Goal: Task Accomplishment & Management: Manage account settings

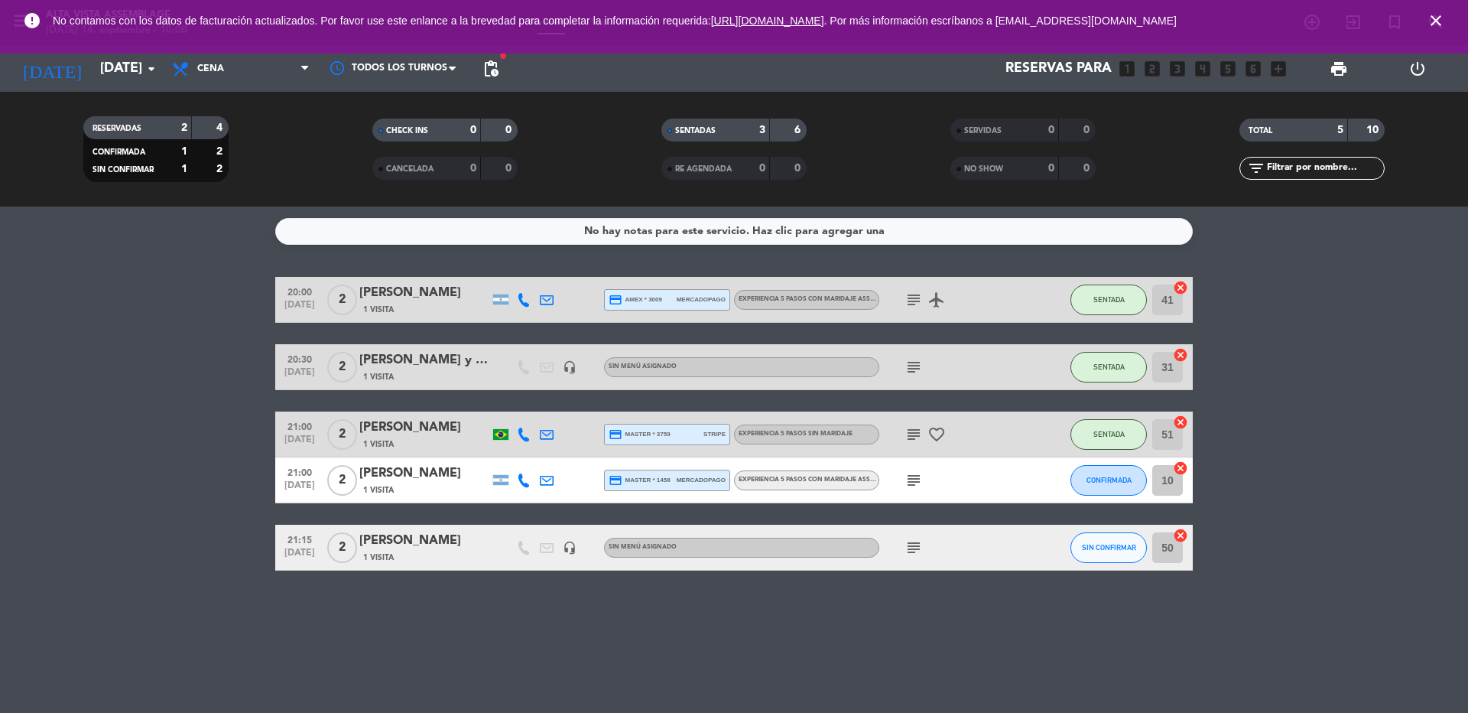
click at [1436, 23] on icon "close" at bounding box center [1436, 20] width 18 height 18
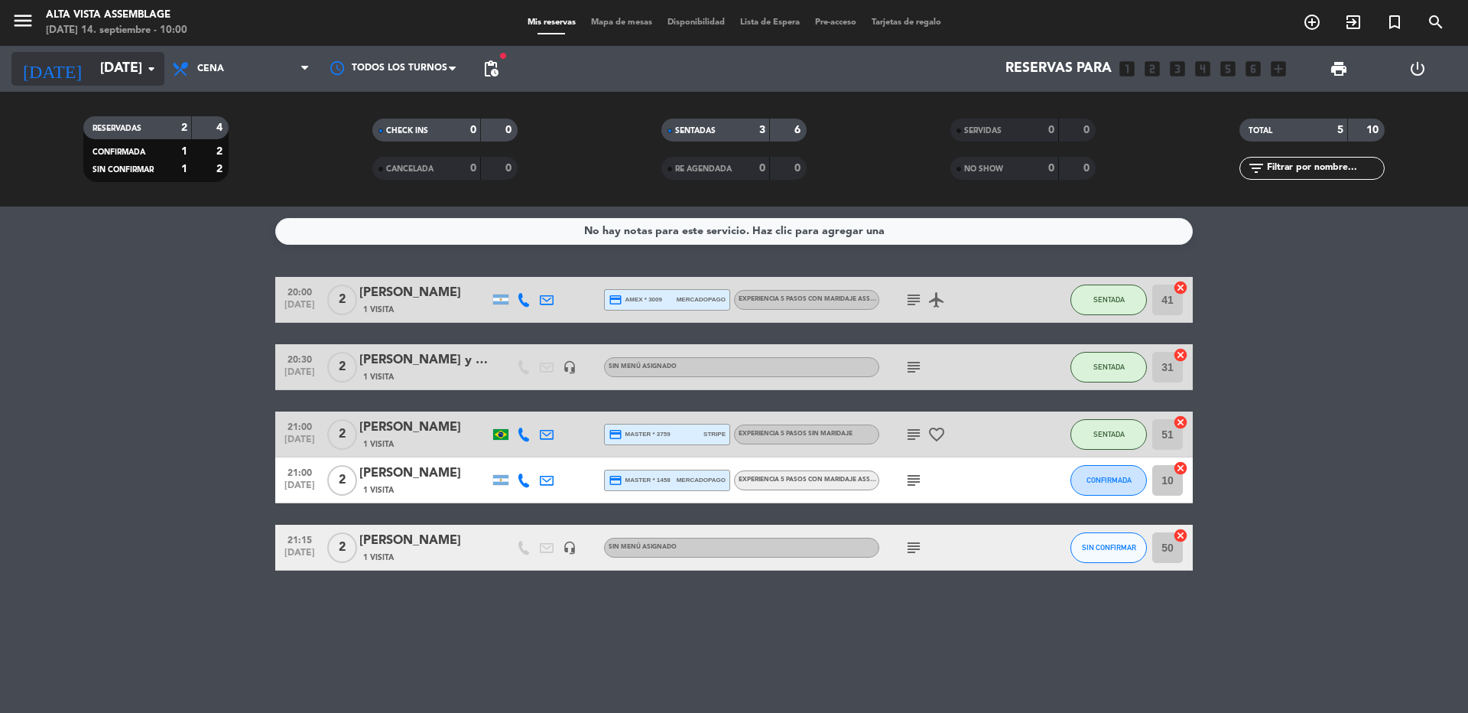
click at [119, 68] on input "[DATE]" at bounding box center [181, 69] width 177 height 31
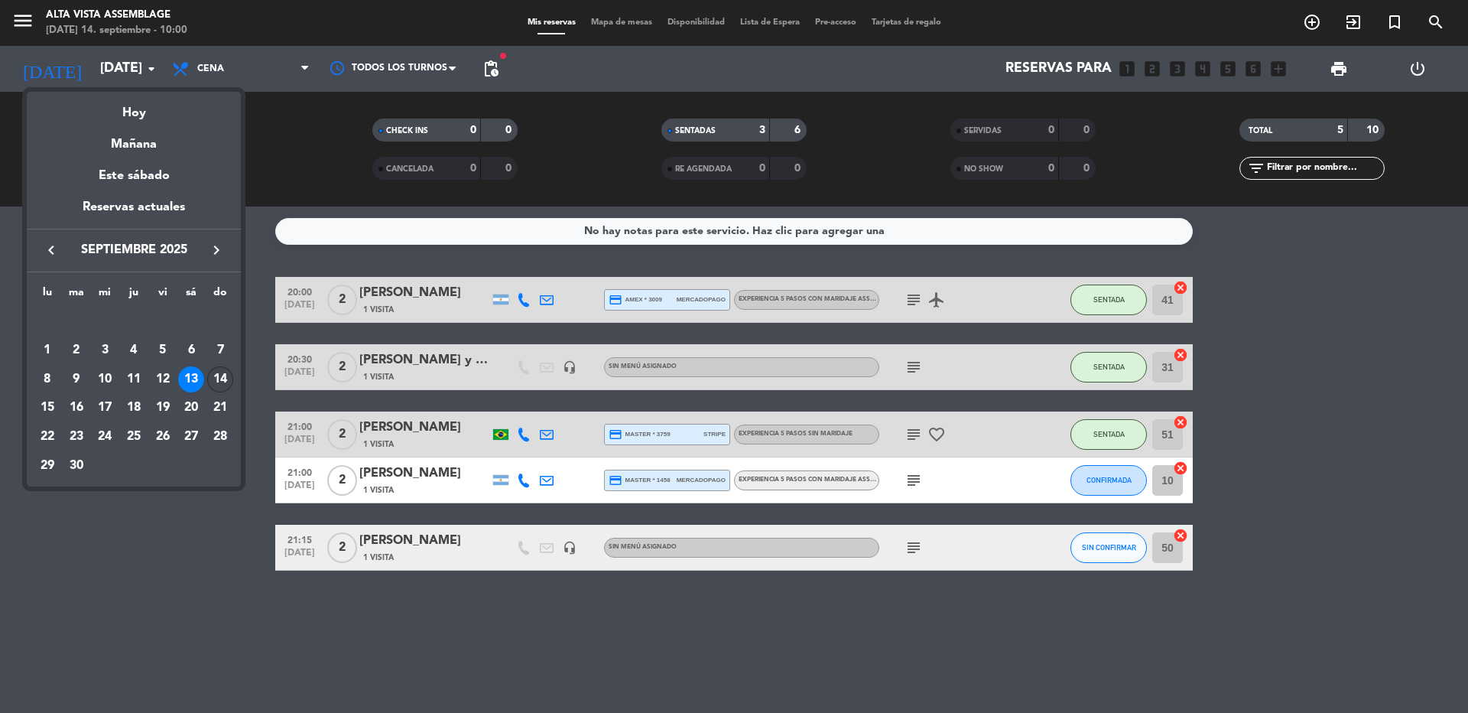
click at [214, 380] on div "14" at bounding box center [220, 379] width 26 height 26
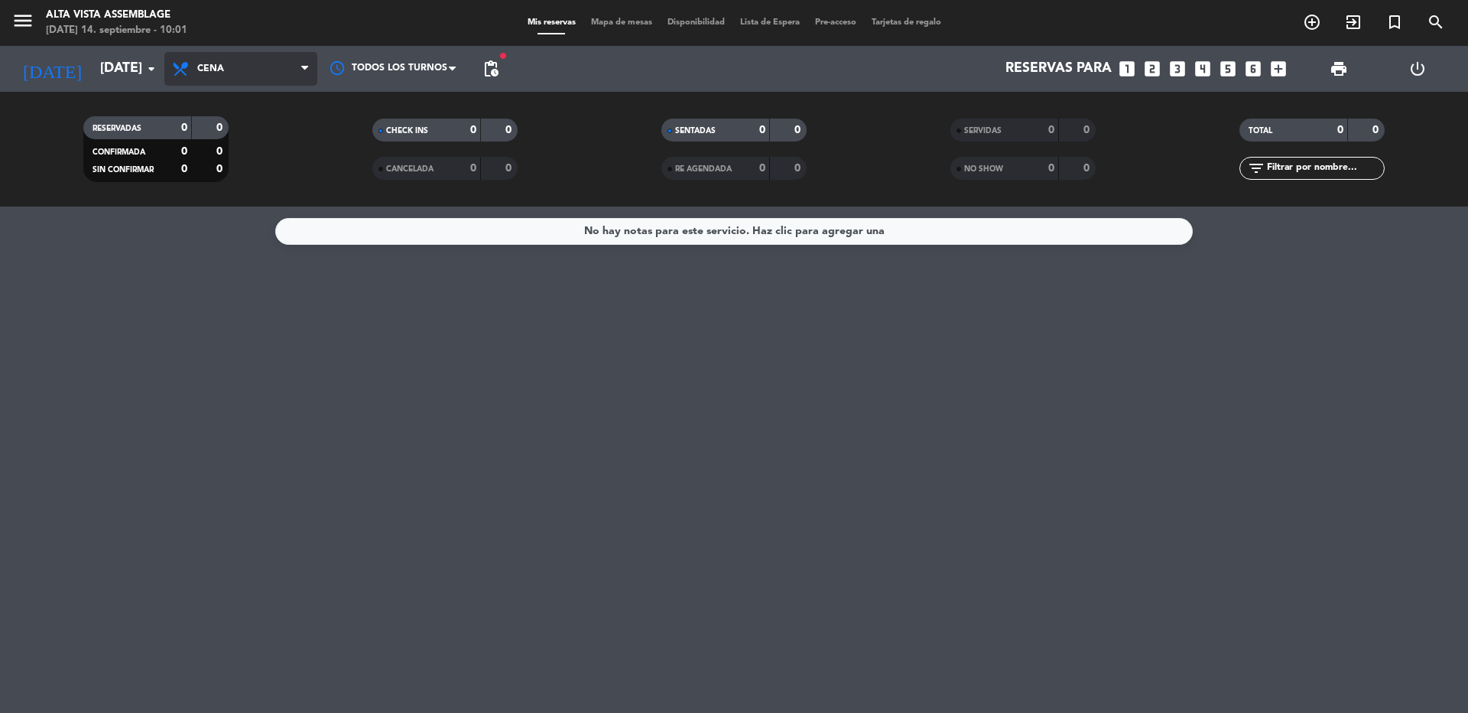
click at [299, 67] on span "Cena" at bounding box center [240, 69] width 153 height 34
click at [248, 109] on div "menu Alta Vista Assemblage [DATE] 14. septiembre - 10:01 Mis reservas Mapa de m…" at bounding box center [734, 103] width 1468 height 206
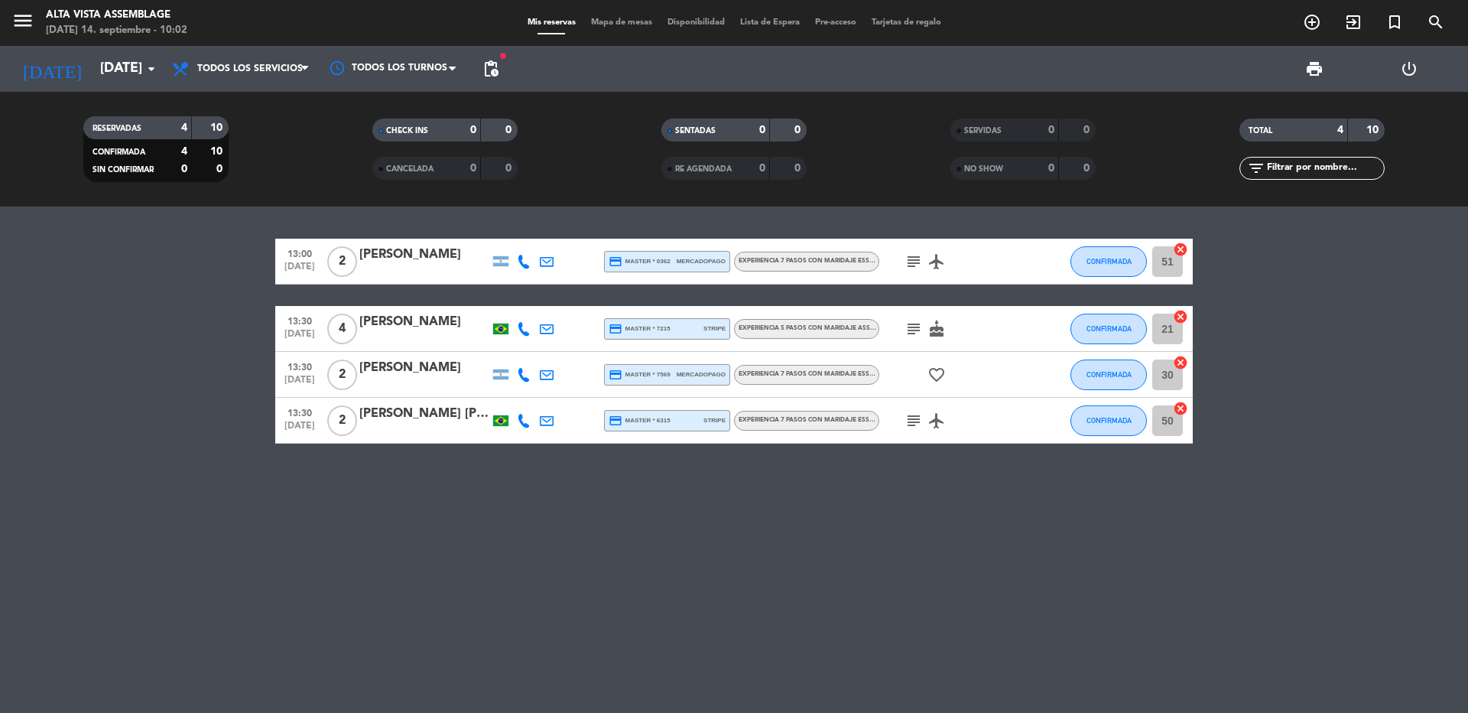
click at [393, 257] on div "[PERSON_NAME]" at bounding box center [424, 255] width 130 height 20
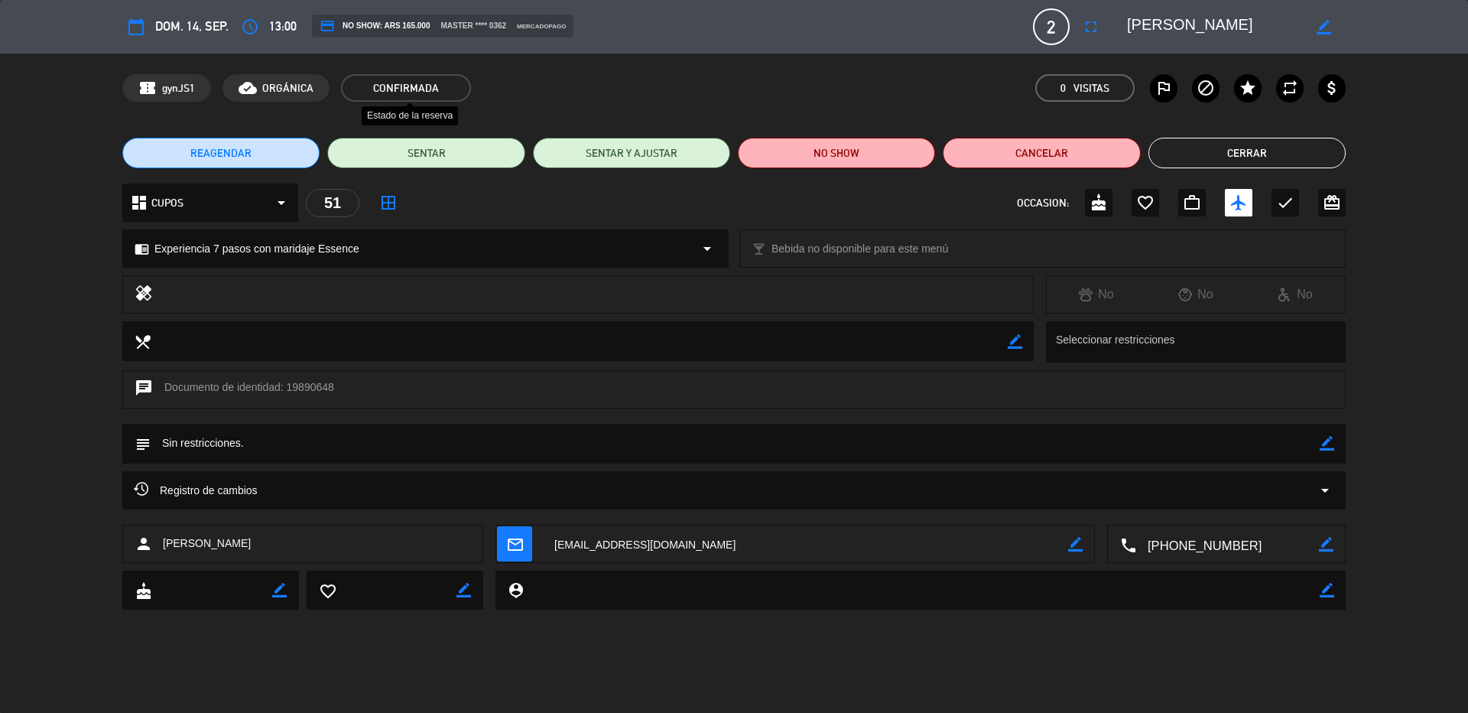
click at [383, 92] on span "CONFIRMADA" at bounding box center [406, 88] width 130 height 28
click at [388, 87] on span "CONFIRMADA" at bounding box center [406, 88] width 130 height 28
click at [1257, 158] on button "Cerrar" at bounding box center [1247, 153] width 197 height 31
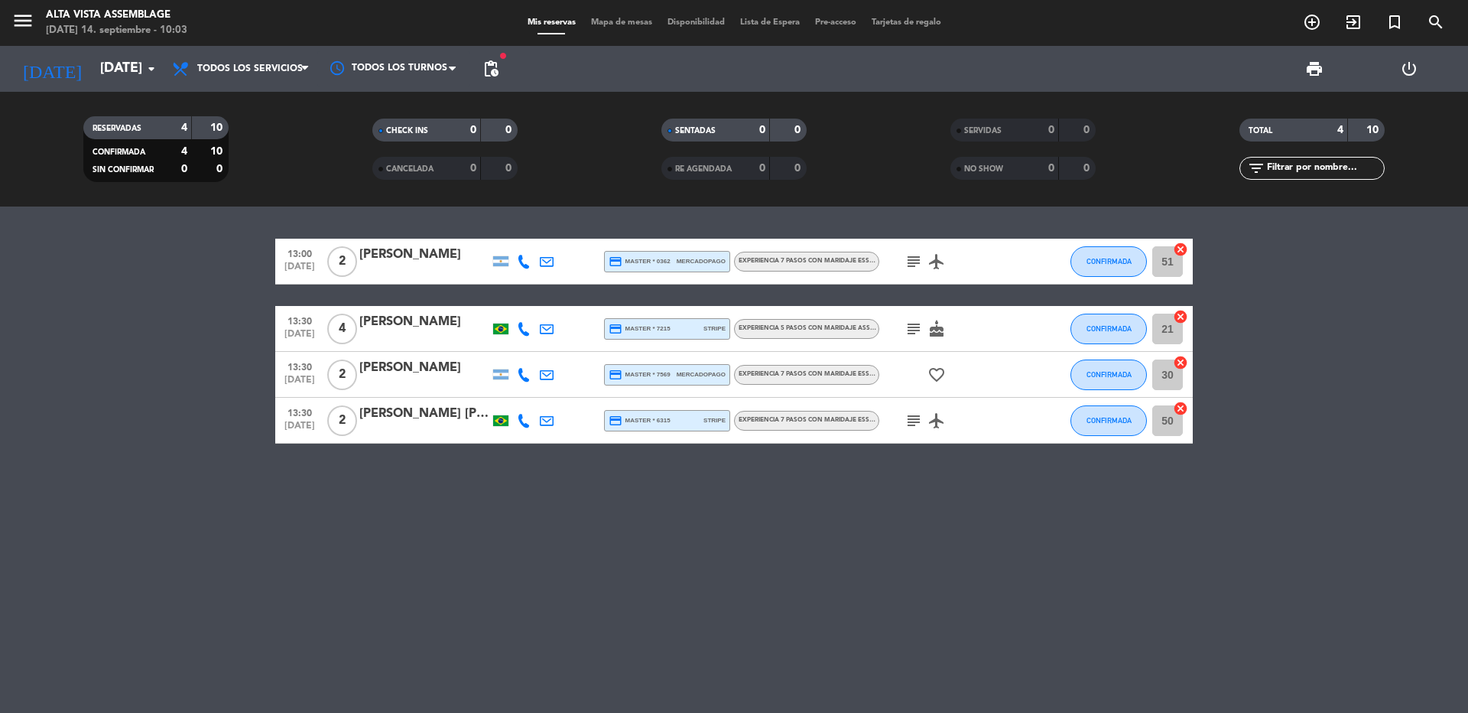
click at [413, 325] on div "[PERSON_NAME]" at bounding box center [424, 322] width 130 height 20
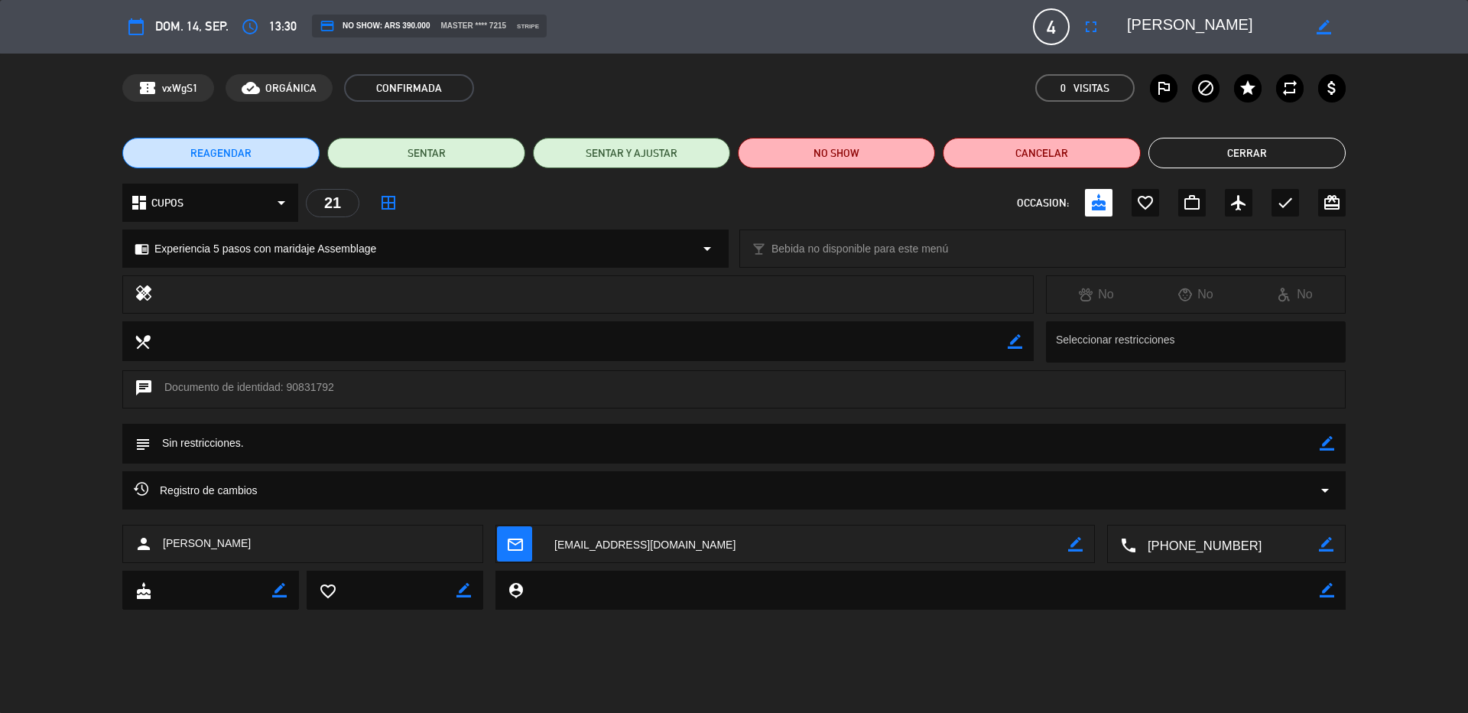
click at [1262, 141] on button "Cerrar" at bounding box center [1247, 153] width 197 height 31
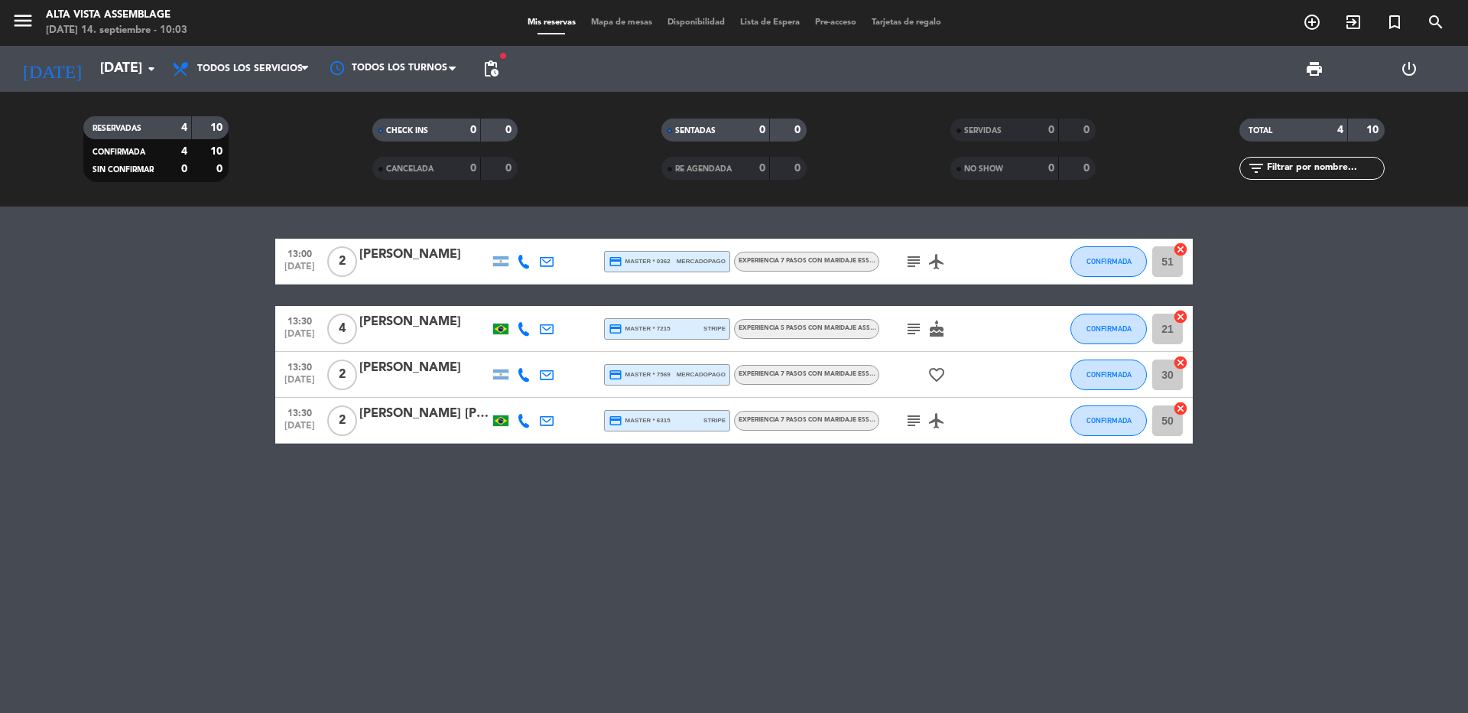
click at [403, 367] on div "[PERSON_NAME]" at bounding box center [424, 368] width 130 height 20
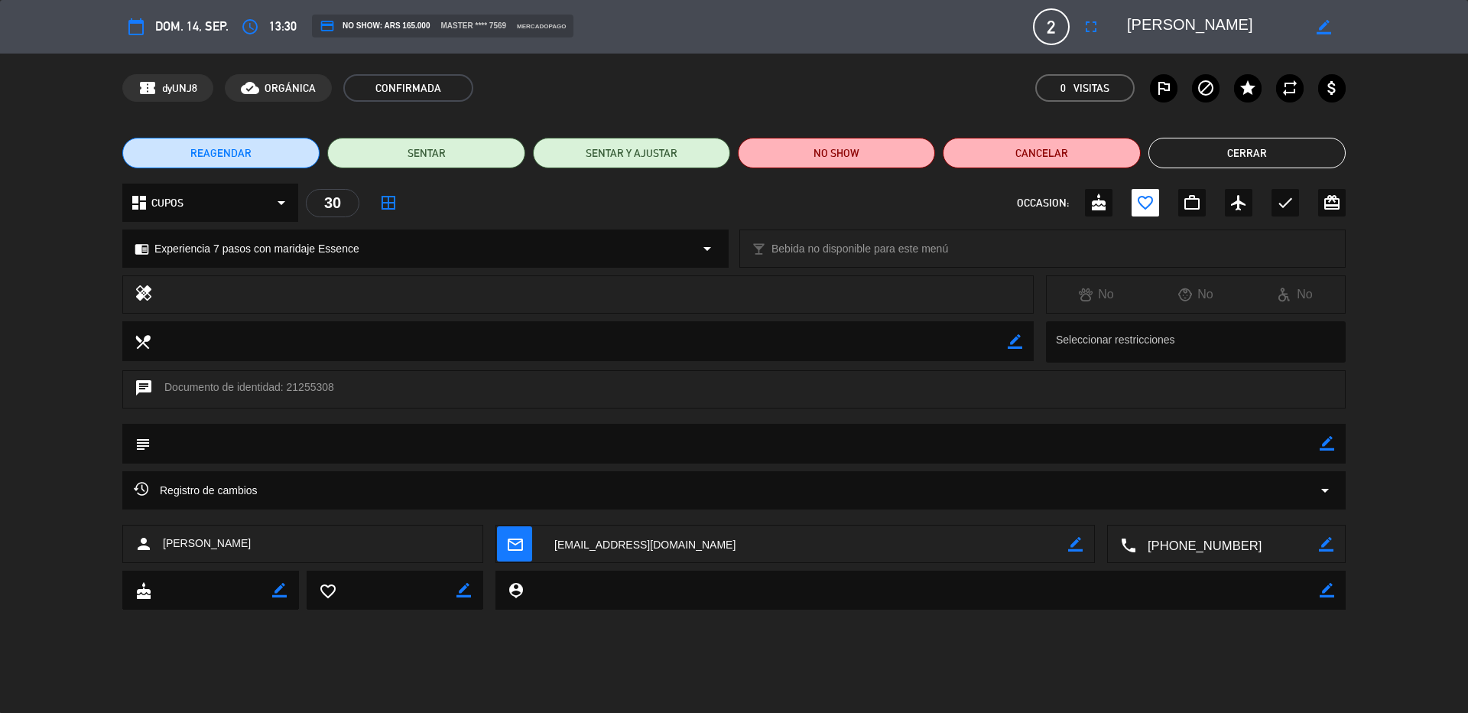
click at [1249, 156] on button "Cerrar" at bounding box center [1247, 153] width 197 height 31
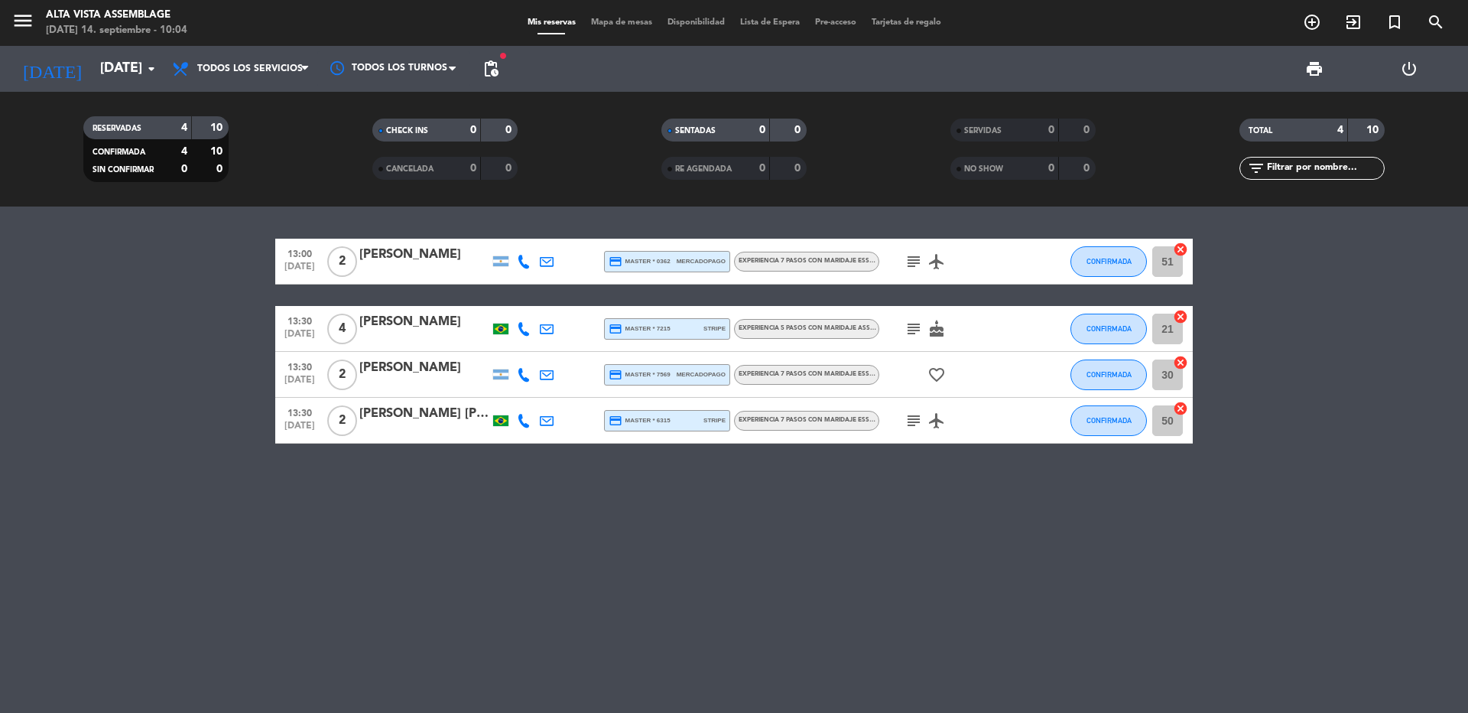
click at [414, 418] on div "[PERSON_NAME] [PERSON_NAME]" at bounding box center [424, 414] width 130 height 20
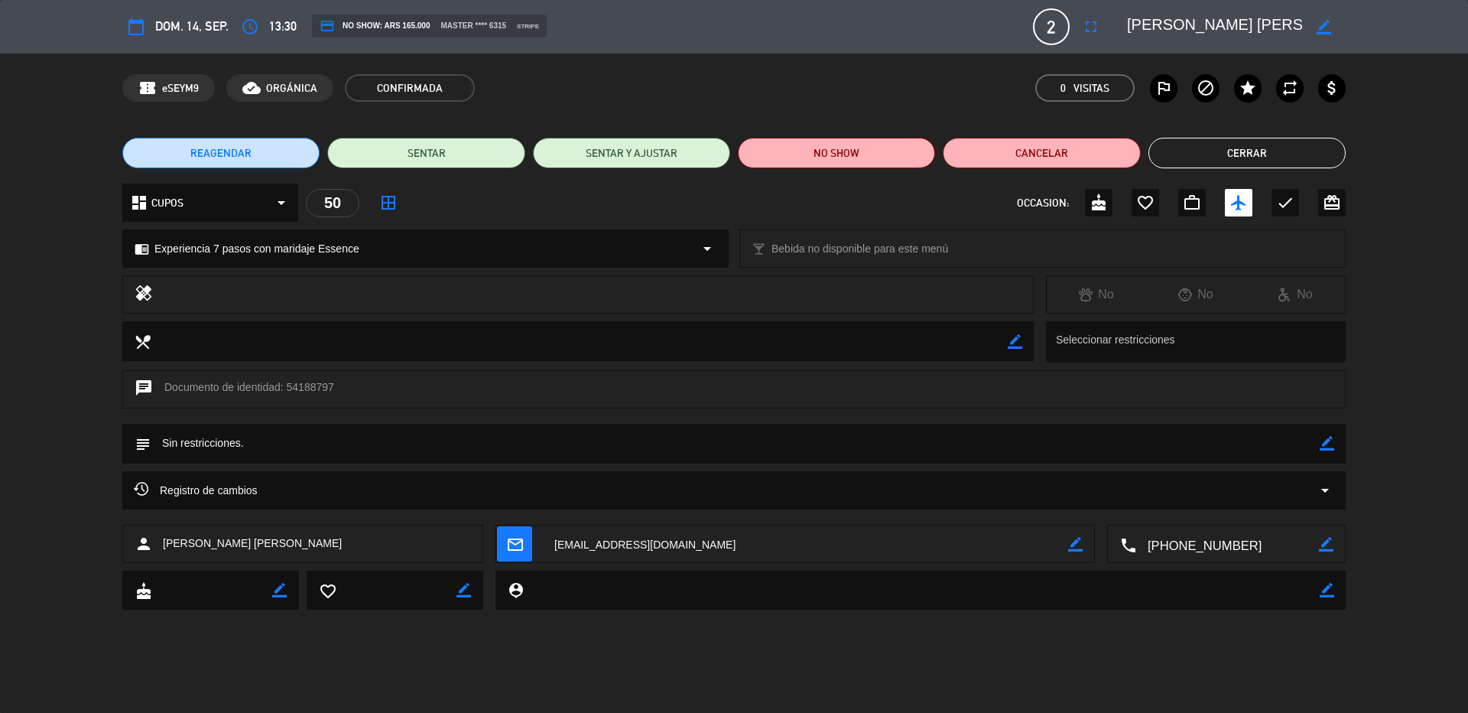
click at [1261, 149] on button "Cerrar" at bounding box center [1247, 153] width 197 height 31
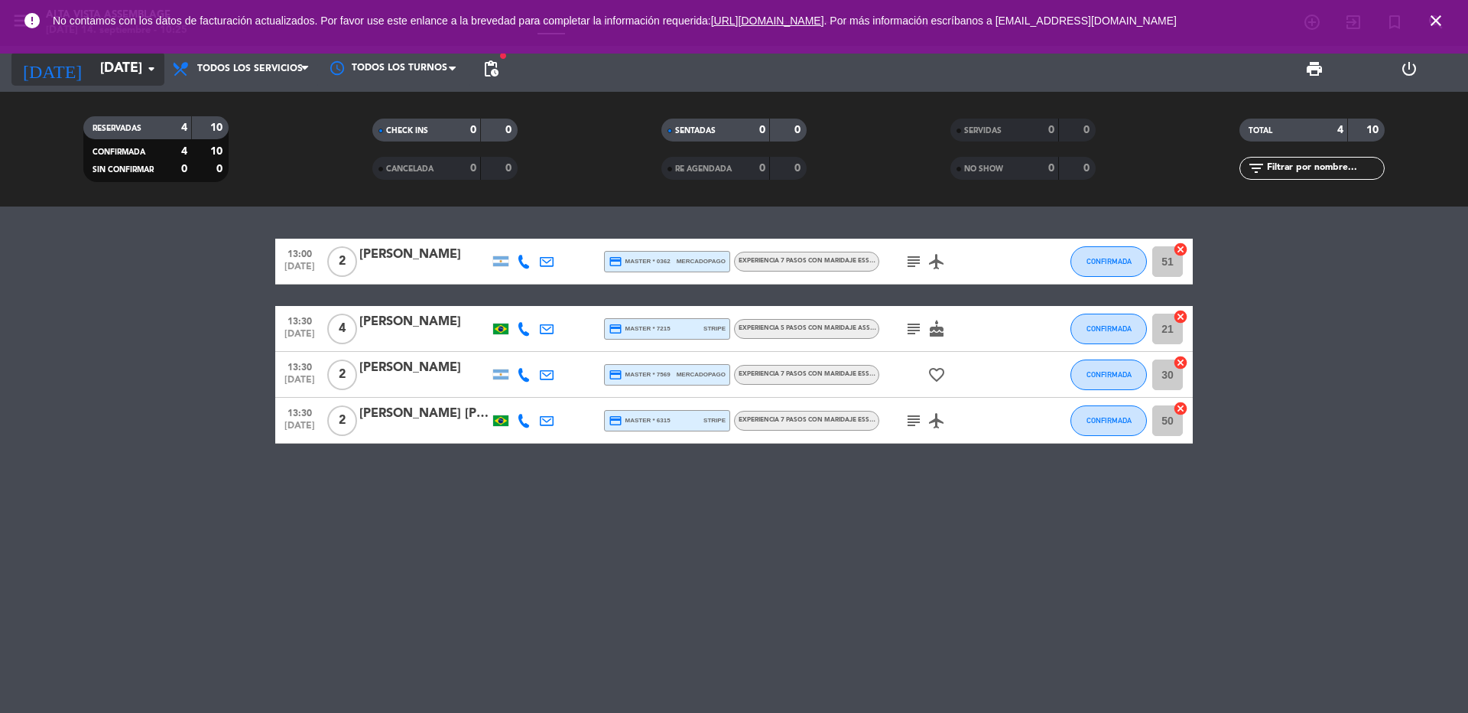
click at [124, 70] on input "[DATE]" at bounding box center [181, 69] width 177 height 31
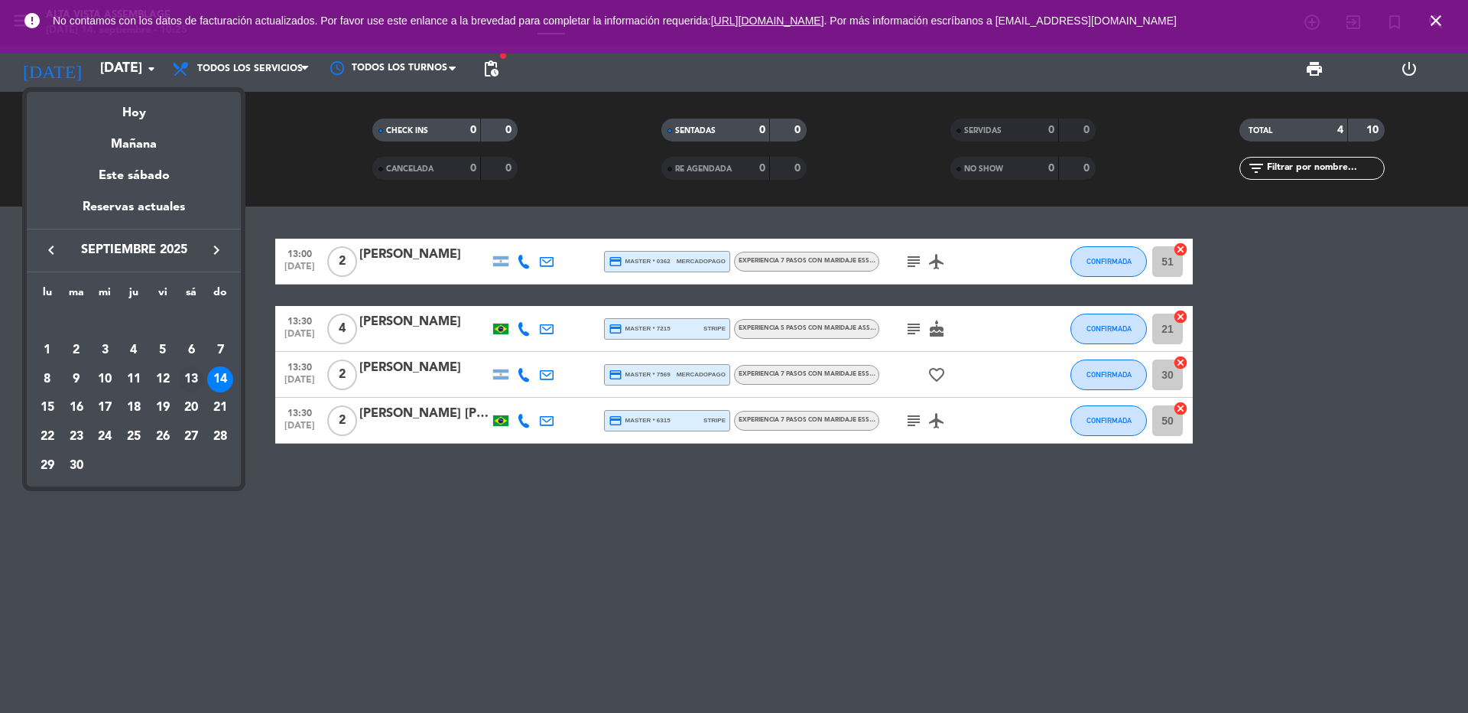
click at [193, 379] on div "13" at bounding box center [191, 379] width 26 height 26
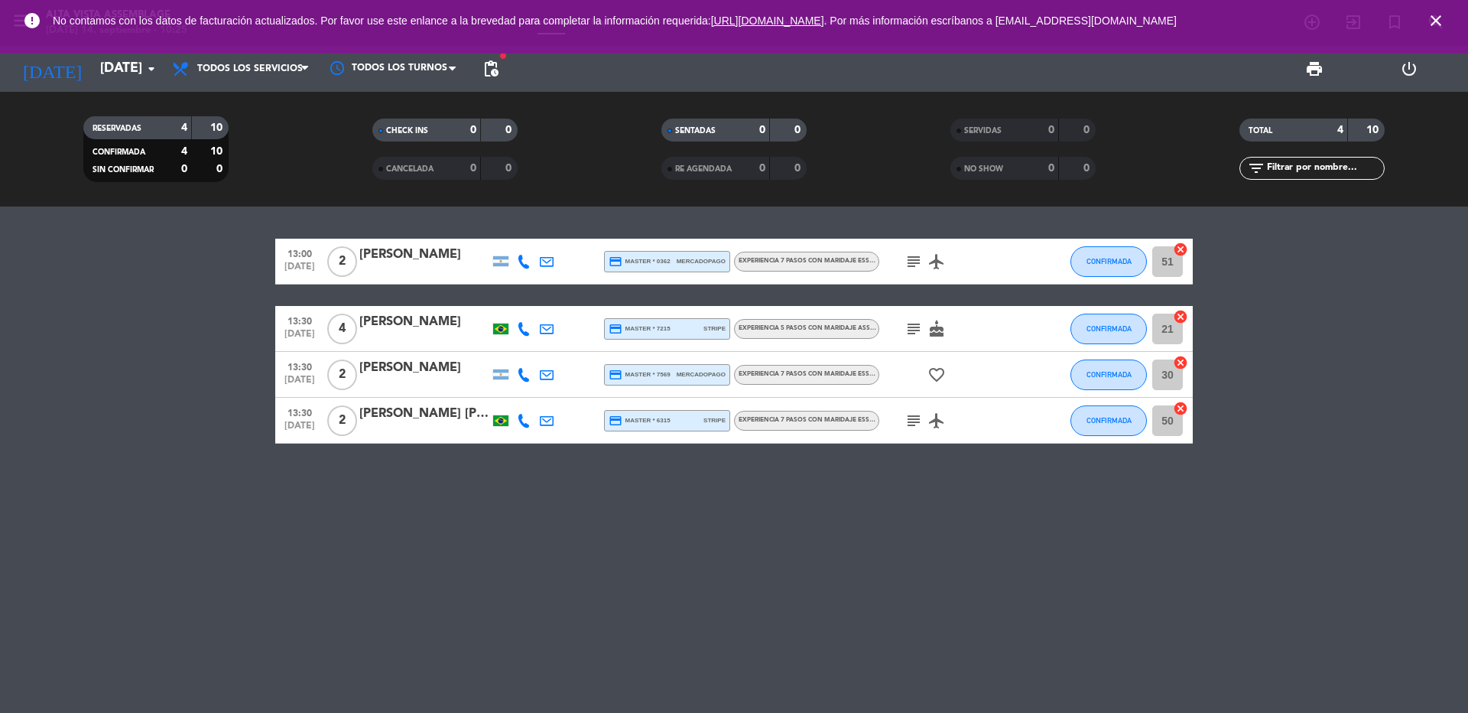
type input "[DATE]"
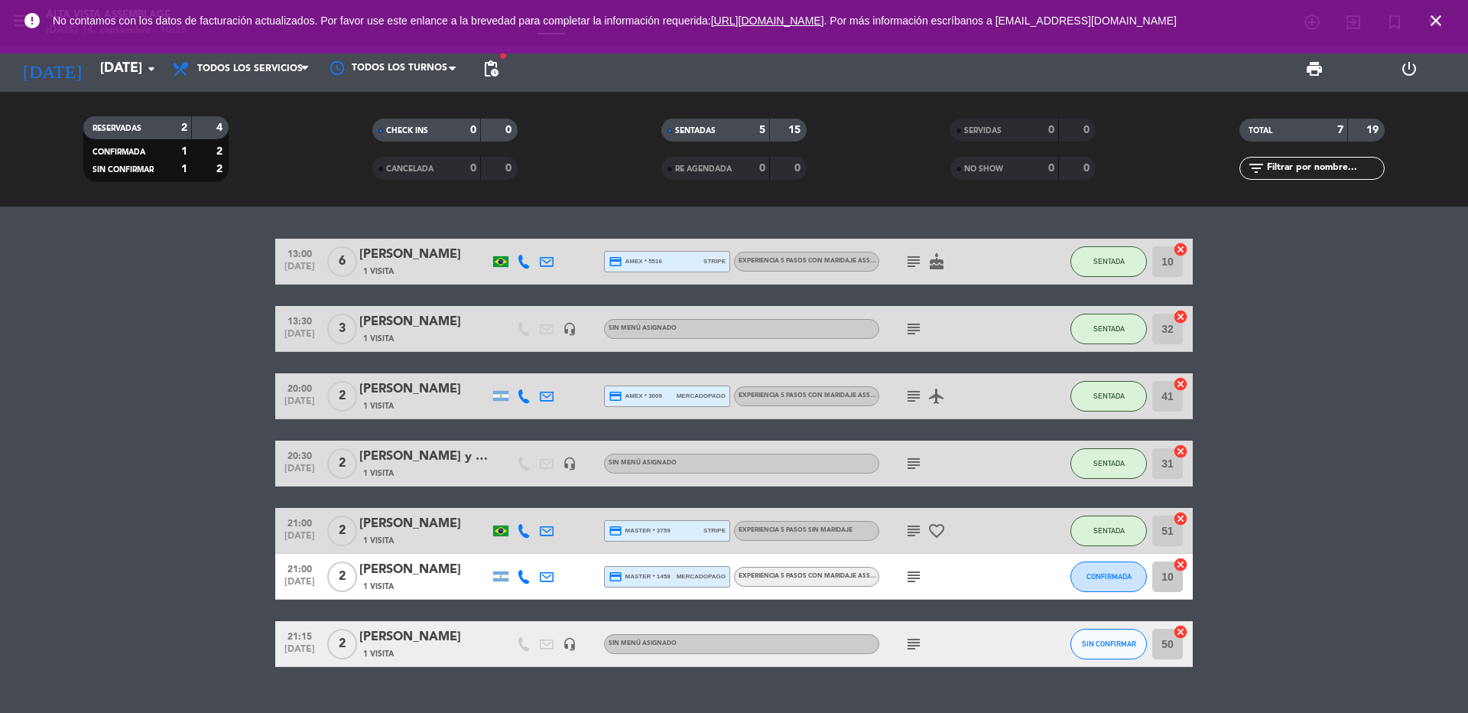
click at [908, 467] on icon "subject" at bounding box center [914, 463] width 18 height 18
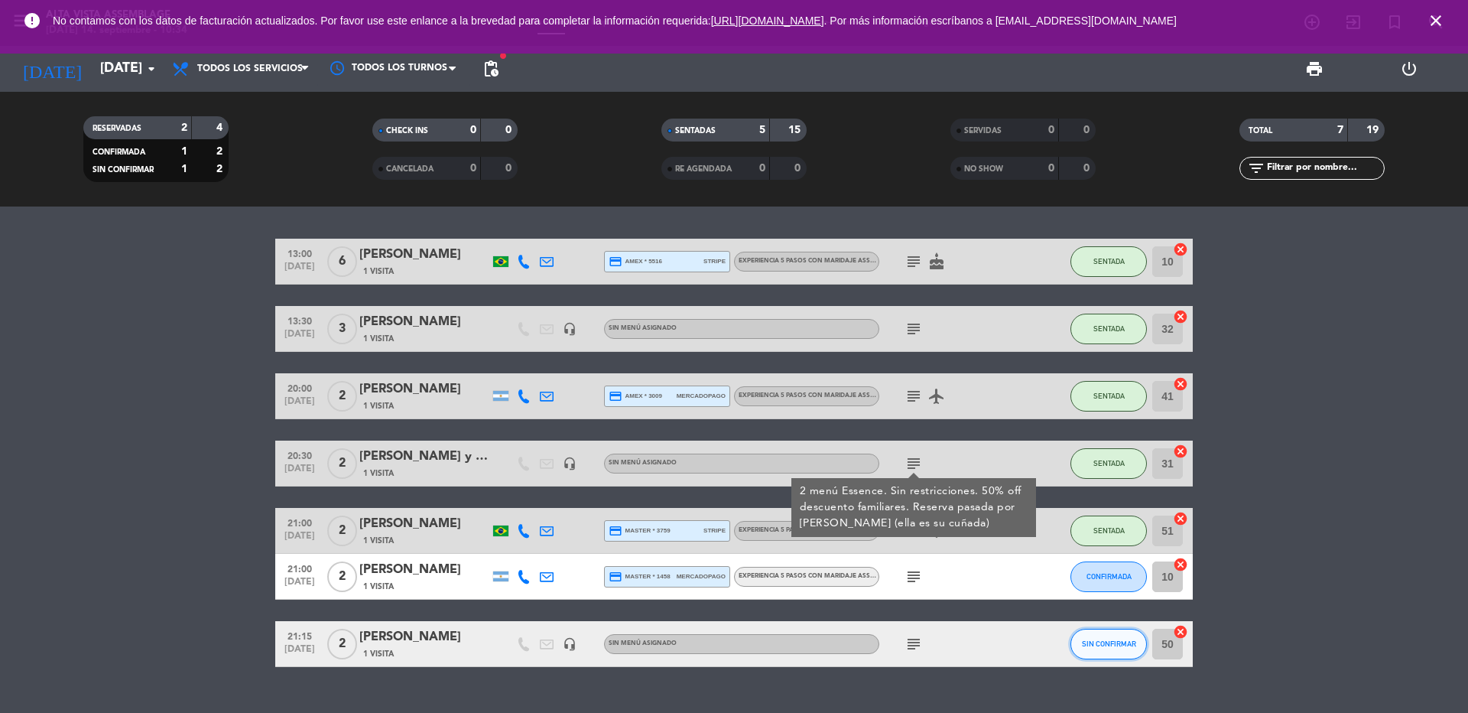
click at [1090, 644] on span "SIN CONFIRMAR" at bounding box center [1109, 643] width 54 height 8
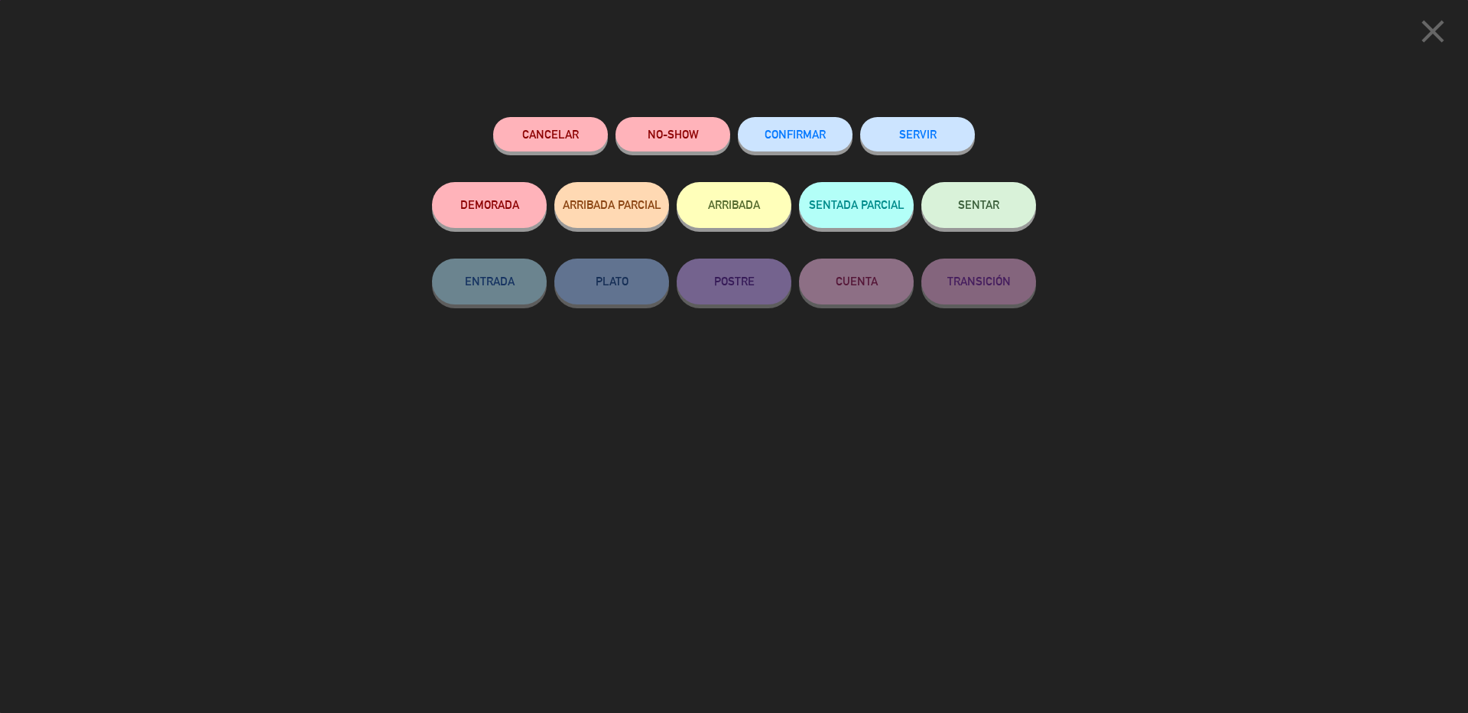
click at [992, 192] on button "SENTAR" at bounding box center [978, 205] width 115 height 46
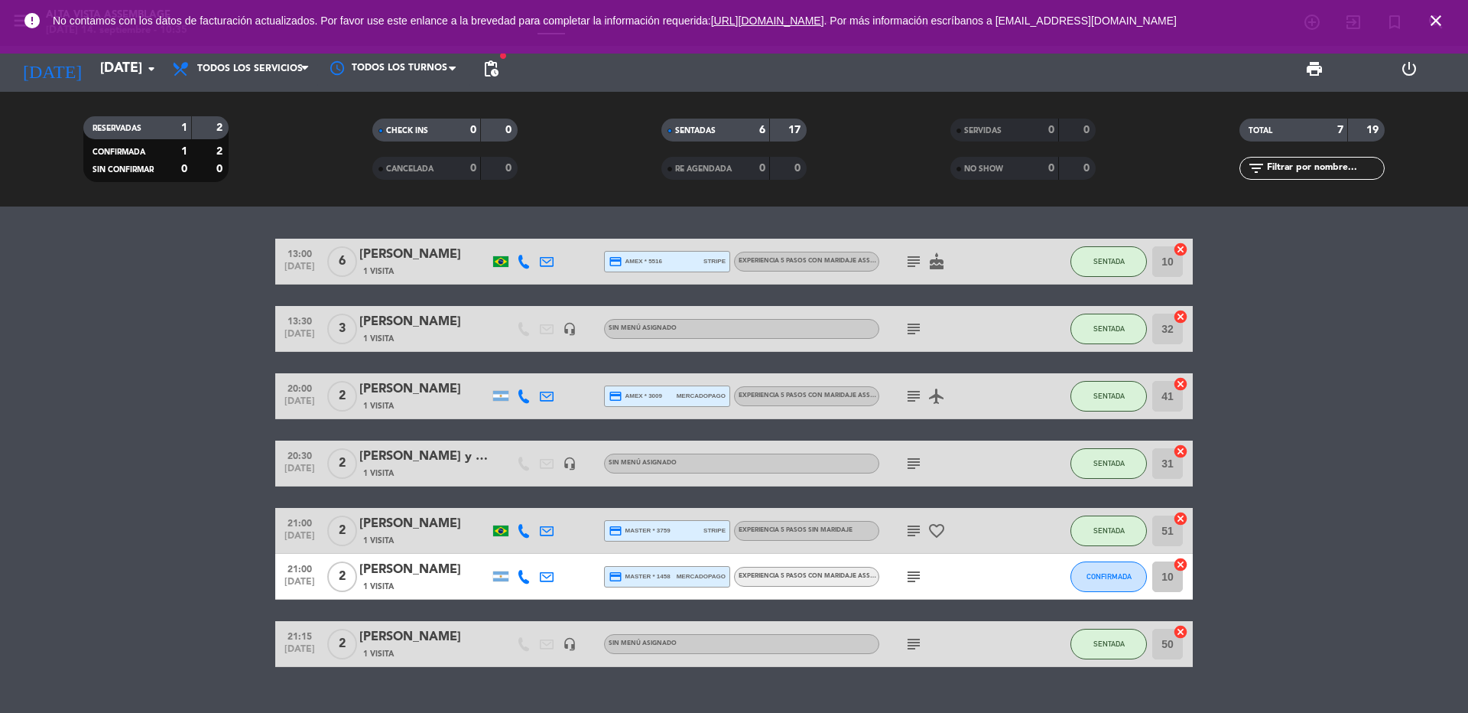
click at [905, 532] on icon "subject" at bounding box center [914, 530] width 18 height 18
click at [905, 578] on icon "subject" at bounding box center [914, 576] width 18 height 18
click at [905, 641] on icon "subject" at bounding box center [914, 644] width 18 height 18
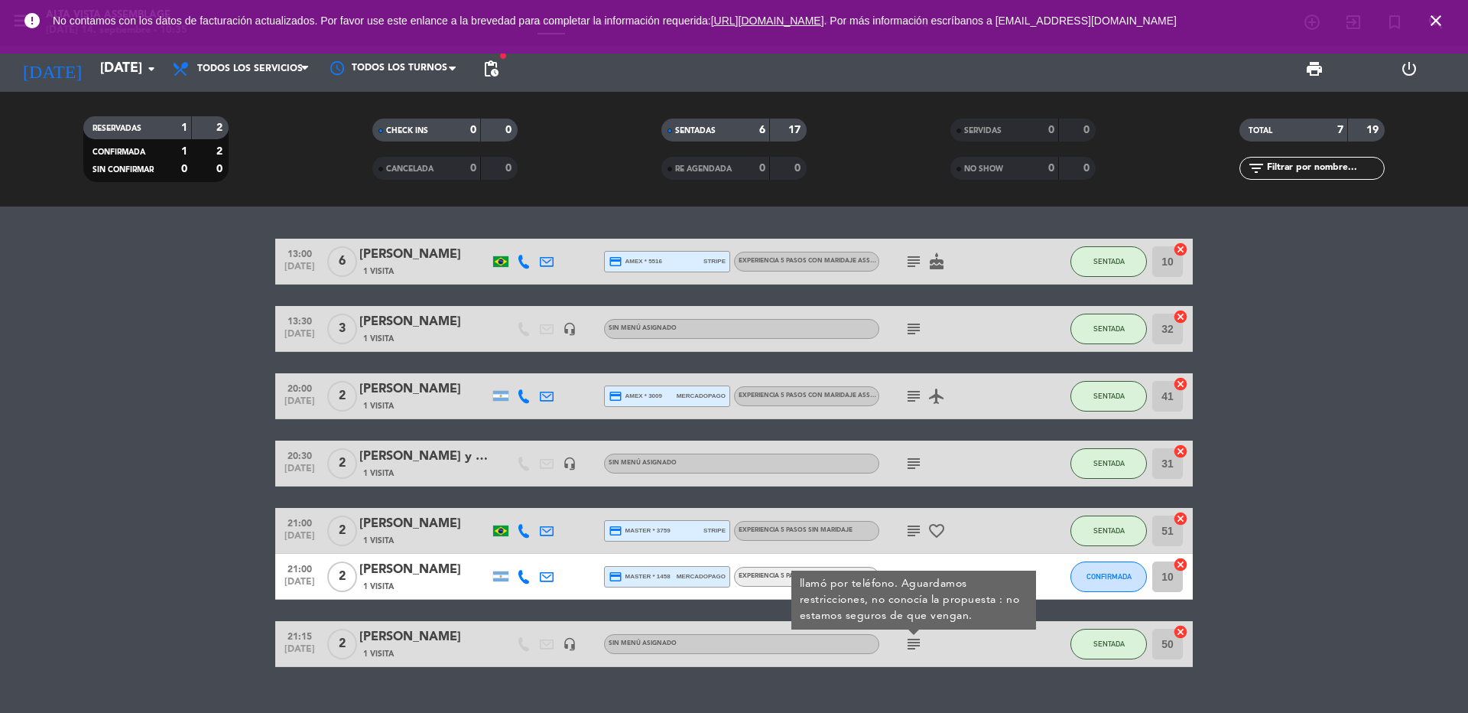
click at [387, 560] on div "[PERSON_NAME]" at bounding box center [424, 570] width 130 height 20
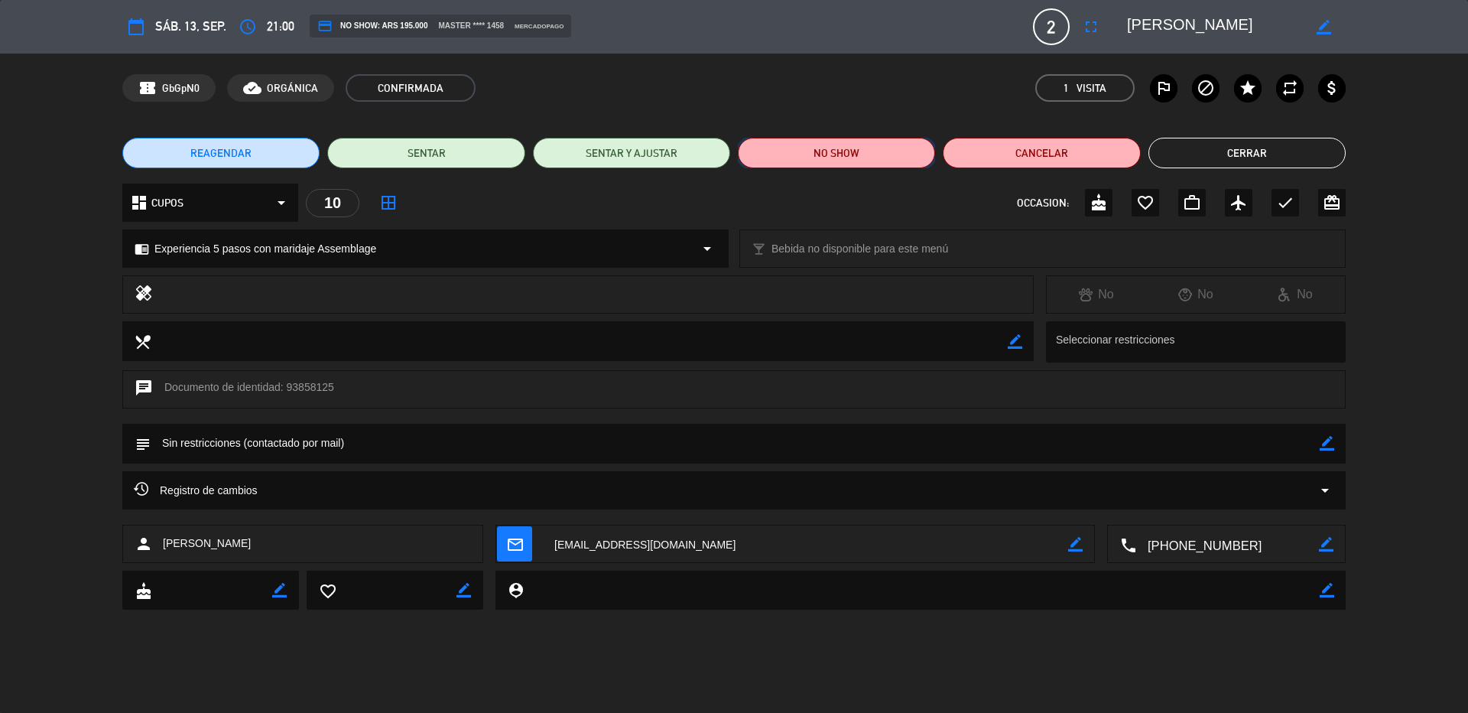
click at [859, 153] on button "NO SHOW" at bounding box center [836, 153] width 197 height 31
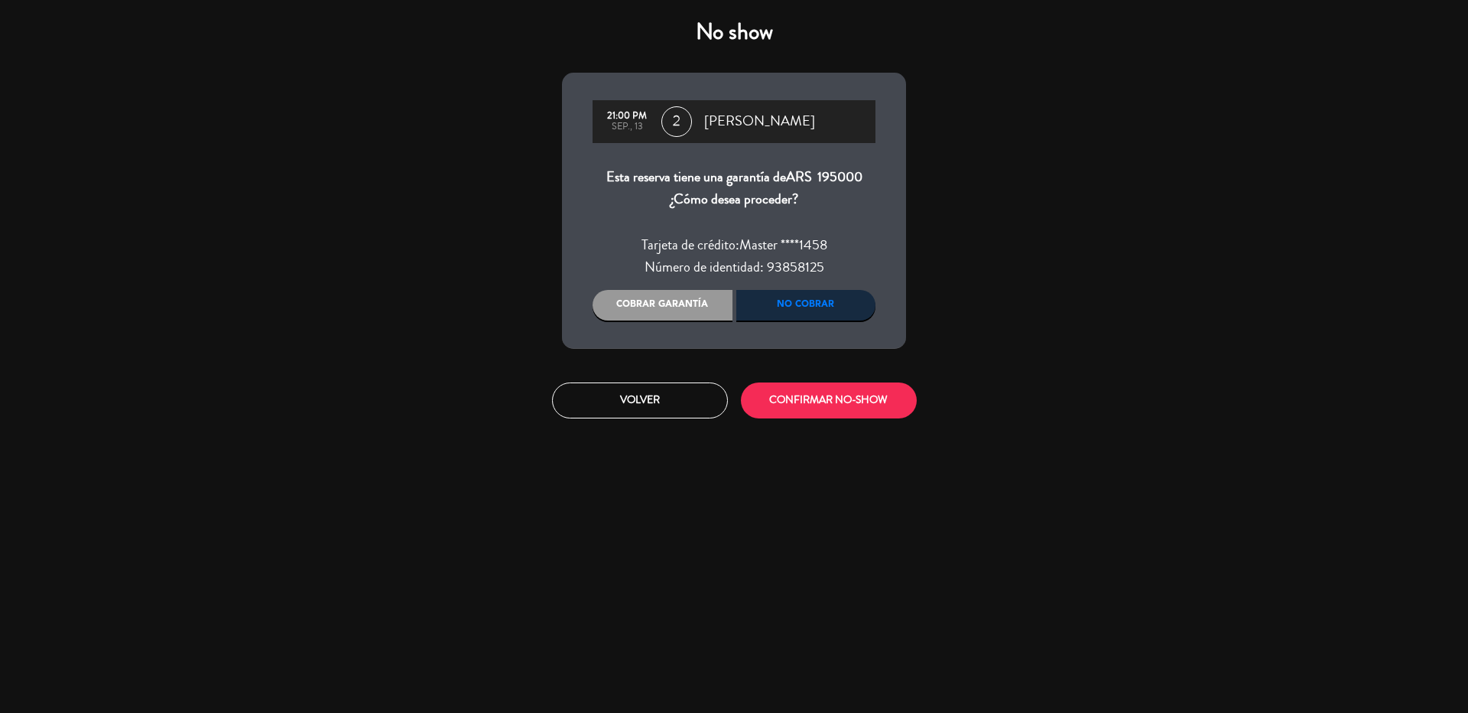
click at [700, 309] on div "Cobrar garantía" at bounding box center [663, 305] width 140 height 31
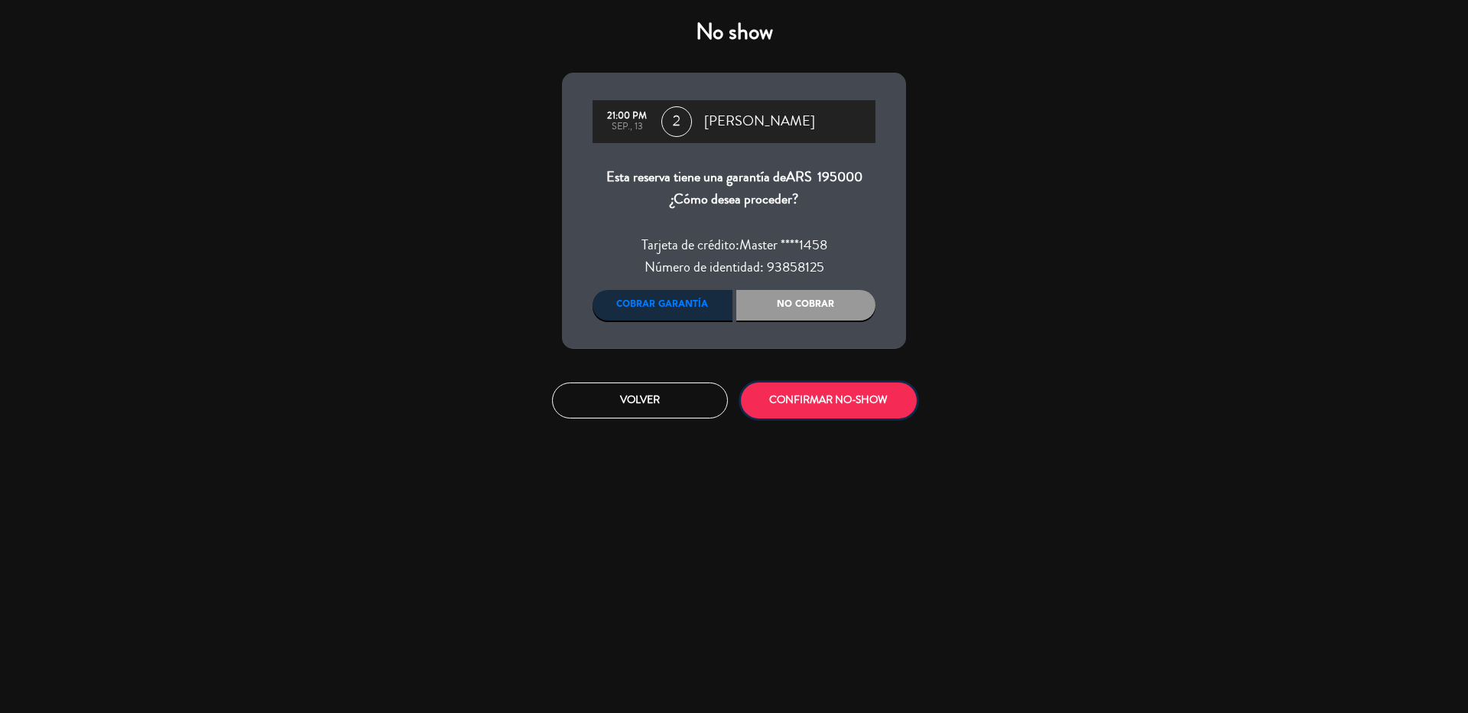
click at [851, 409] on button "CONFIRMAR NO-SHOW" at bounding box center [829, 400] width 176 height 36
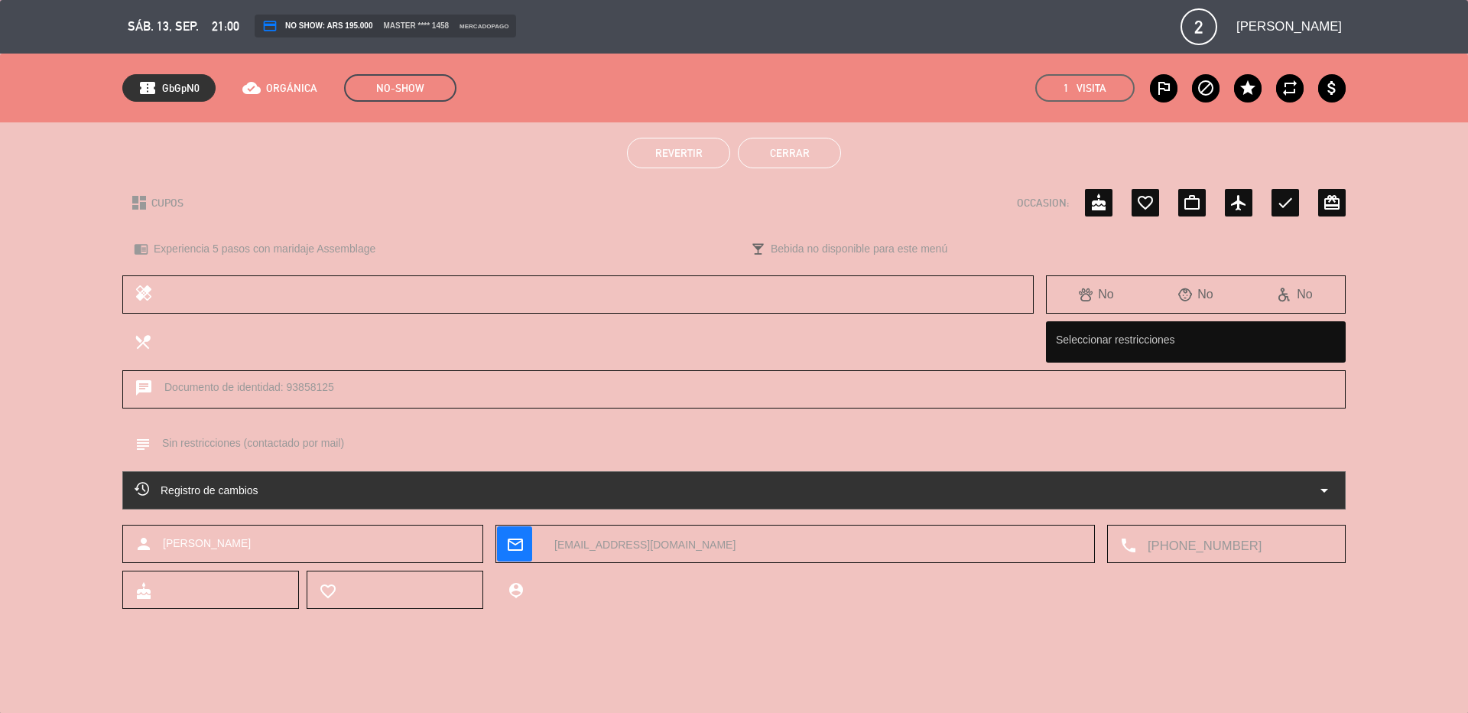
click at [794, 152] on button "Cerrar" at bounding box center [789, 153] width 103 height 31
